Goal: Find specific page/section: Find specific page/section

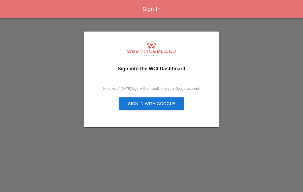
click at [164, 105] on div "Sign in with Google" at bounding box center [151, 103] width 47 height 6
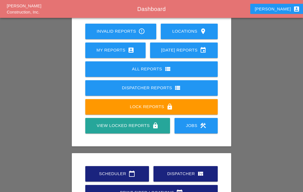
scroll to position [43, 0]
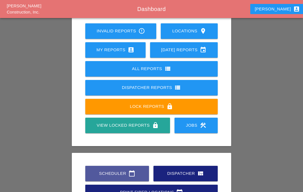
click at [118, 175] on div "Scheduler calendar_today" at bounding box center [117, 173] width 46 height 7
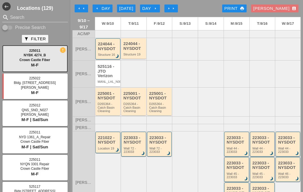
click at [105, 9] on div "arrow_left Day" at bounding box center [102, 8] width 15 height 6
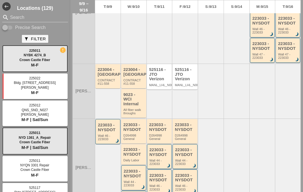
scroll to position [184, 0]
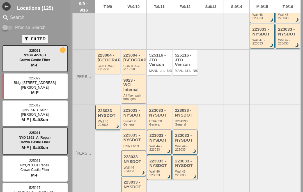
click at [109, 117] on div "223033 - NYSDOT" at bounding box center [108, 112] width 21 height 9
click at [110, 120] on div "Wall 46 - 223033" at bounding box center [108, 122] width 21 height 7
click at [112, 118] on div "223033 - NYSDOT Wall 46 - 223033 brightness_3" at bounding box center [108, 117] width 21 height 18
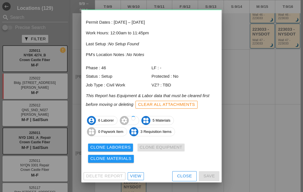
scroll to position [22, 0]
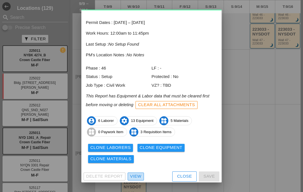
click at [131, 174] on div "View" at bounding box center [135, 176] width 11 height 6
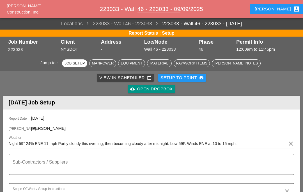
click at [164, 89] on div "cloud_upload Open Dropbox" at bounding box center [151, 89] width 42 height 6
